Goal: Task Accomplishment & Management: Use online tool/utility

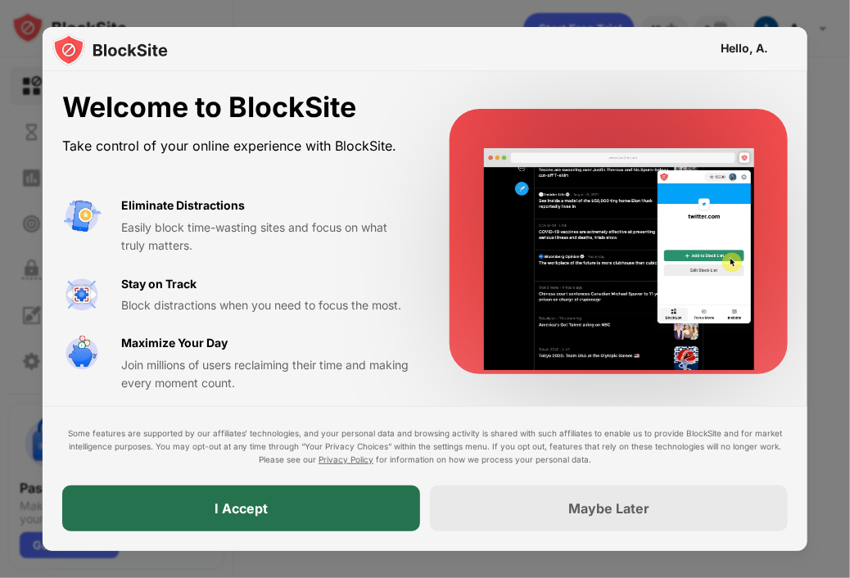
click at [260, 502] on div "I Accept" at bounding box center [241, 508] width 53 height 16
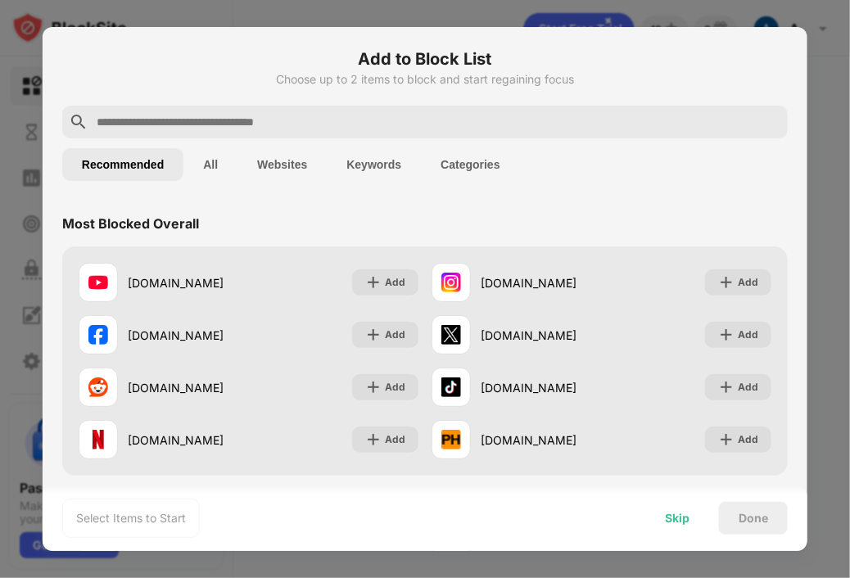
click at [663, 511] on div "Skip" at bounding box center [677, 518] width 64 height 33
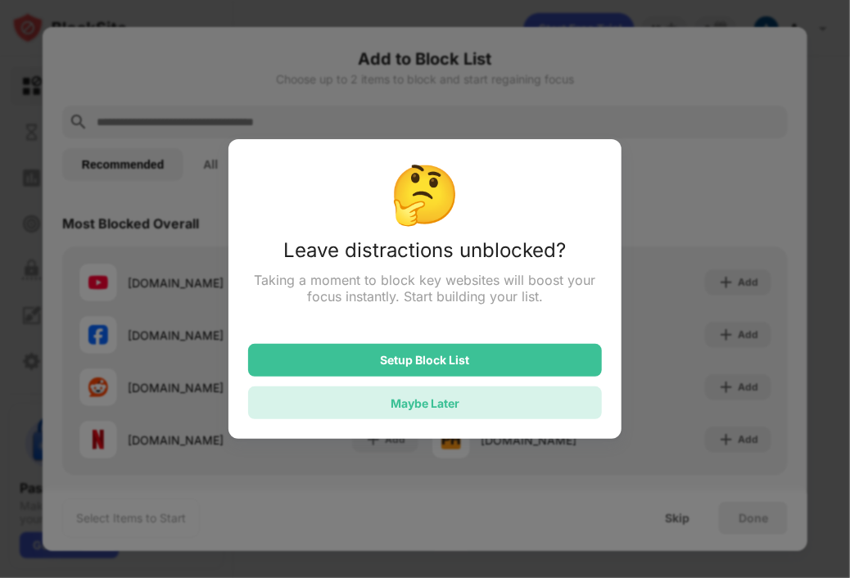
click at [424, 392] on div "Maybe Later" at bounding box center [425, 402] width 354 height 33
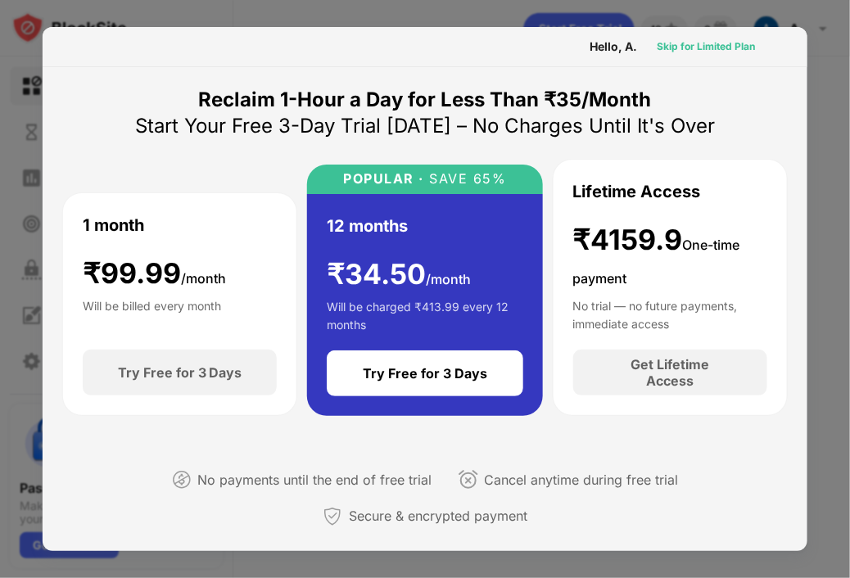
click at [695, 40] on div "Skip for Limited Plan" at bounding box center [706, 46] width 98 height 16
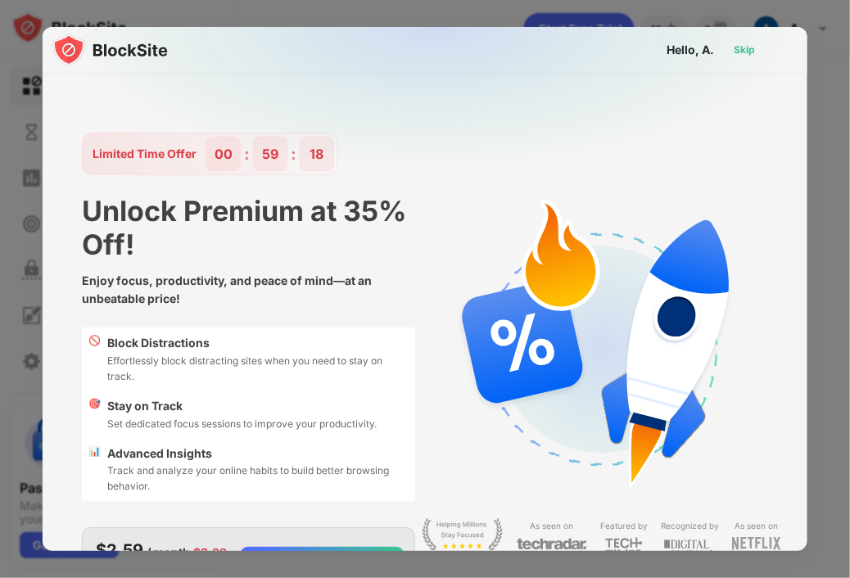
click at [734, 51] on div "Skip" at bounding box center [744, 50] width 21 height 16
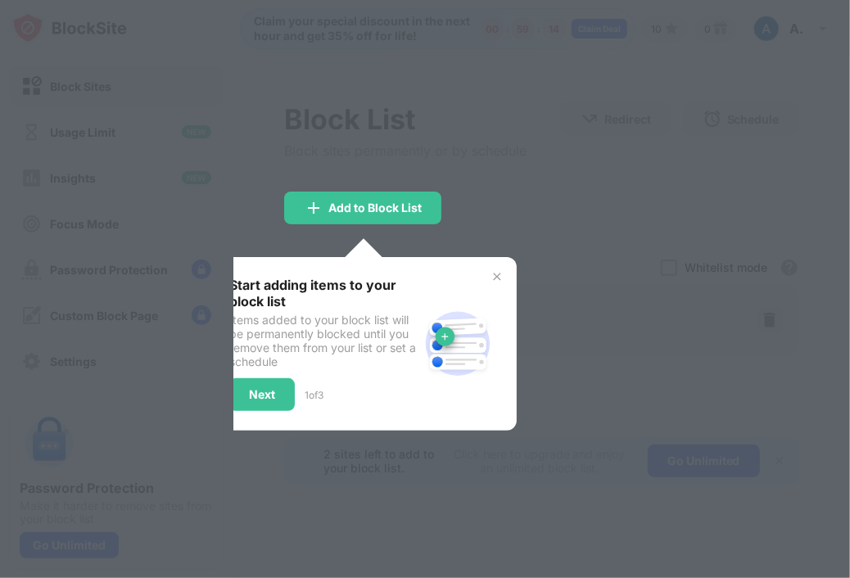
click at [495, 274] on img at bounding box center [496, 276] width 13 height 13
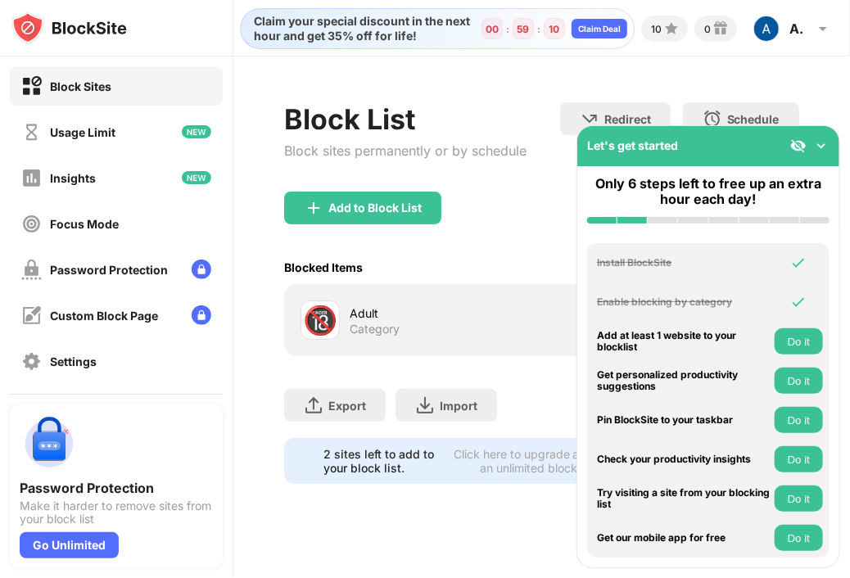
click at [816, 138] on img at bounding box center [821, 146] width 16 height 16
